Goal: Navigation & Orientation: Find specific page/section

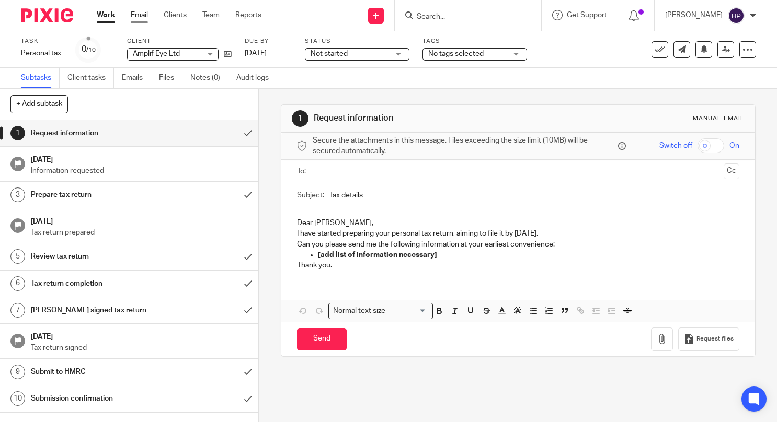
click at [146, 19] on link "Email" at bounding box center [139, 15] width 17 height 10
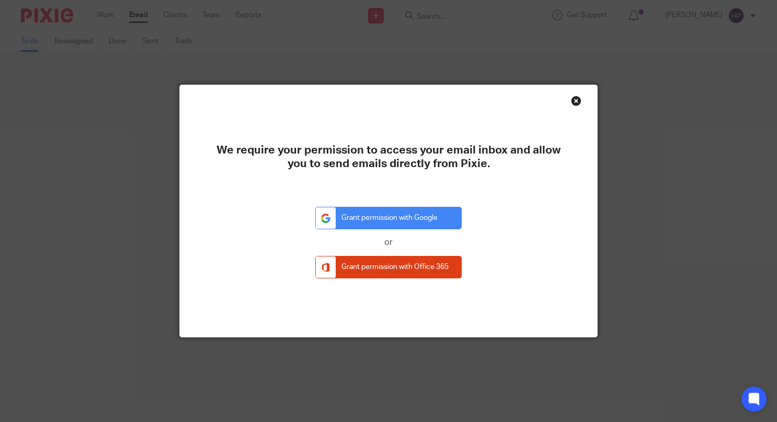
click at [571, 99] on div "Close this dialog window" at bounding box center [576, 101] width 10 height 10
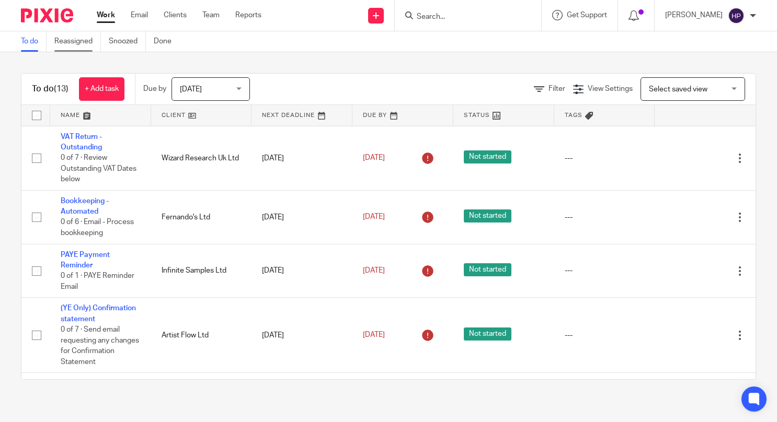
click at [62, 44] on link "Reassigned" at bounding box center [77, 41] width 47 height 20
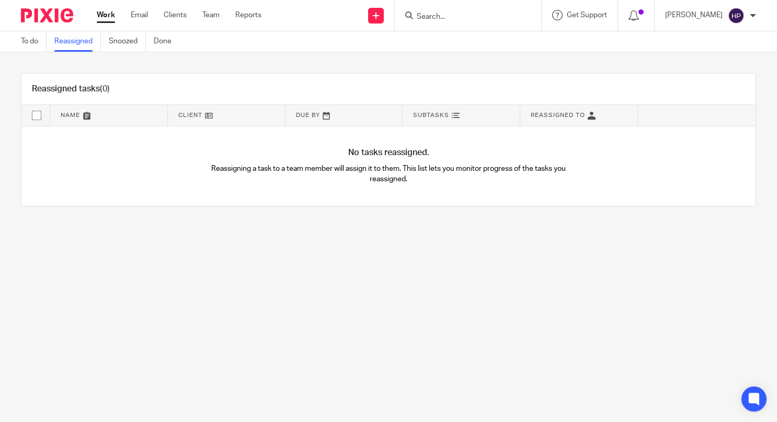
click at [27, 42] on link "To do" at bounding box center [34, 41] width 26 height 20
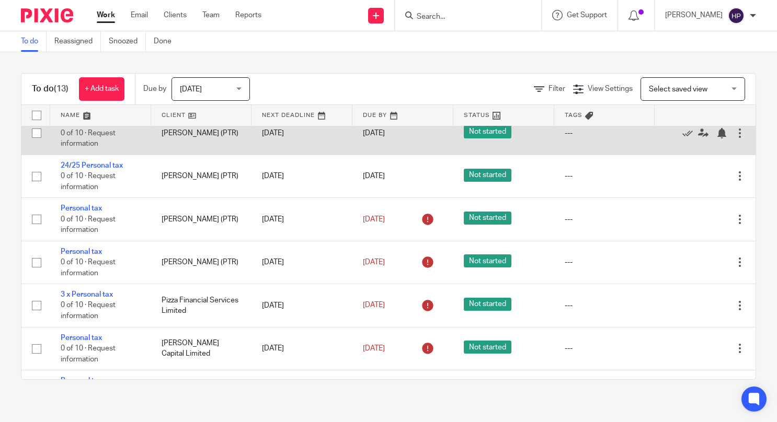
scroll to position [390, 0]
